Goal: Task Accomplishment & Management: Manage account settings

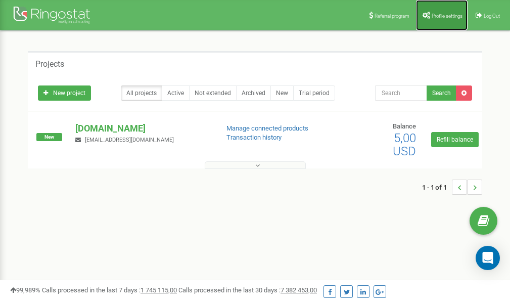
click at [436, 13] on span "Profile settings" at bounding box center [447, 16] width 31 height 6
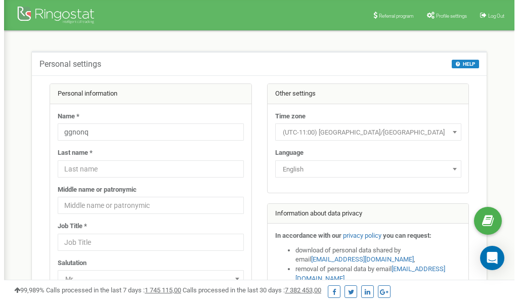
scroll to position [51, 0]
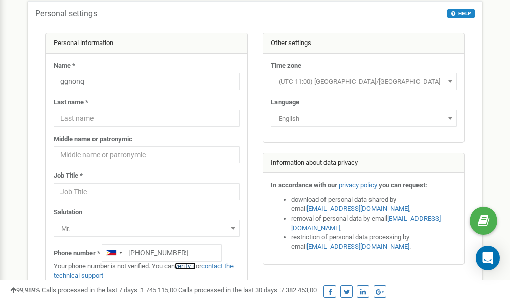
click at [189, 265] on link "verify it" at bounding box center [185, 266] width 21 height 8
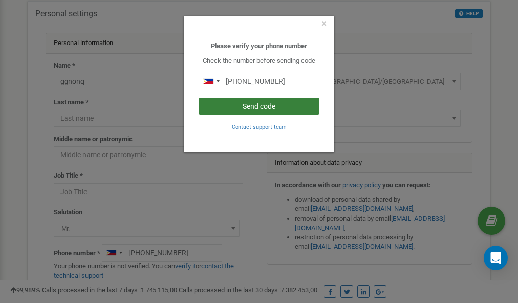
click at [260, 107] on button "Send code" at bounding box center [259, 106] width 120 height 17
